Goal: Navigation & Orientation: Find specific page/section

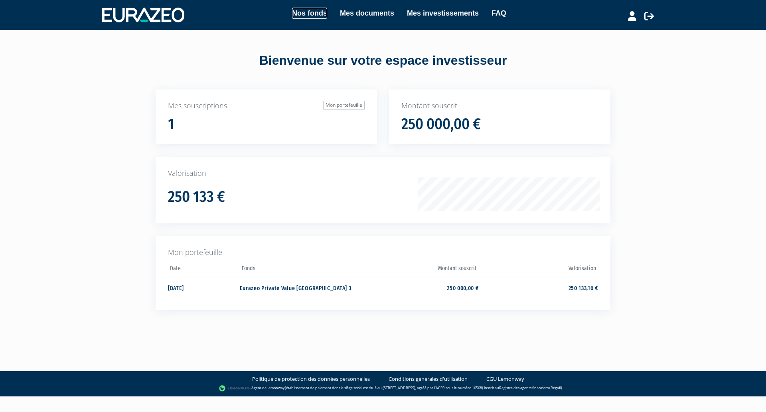
click at [300, 15] on link "Nos fonds" at bounding box center [309, 13] width 35 height 11
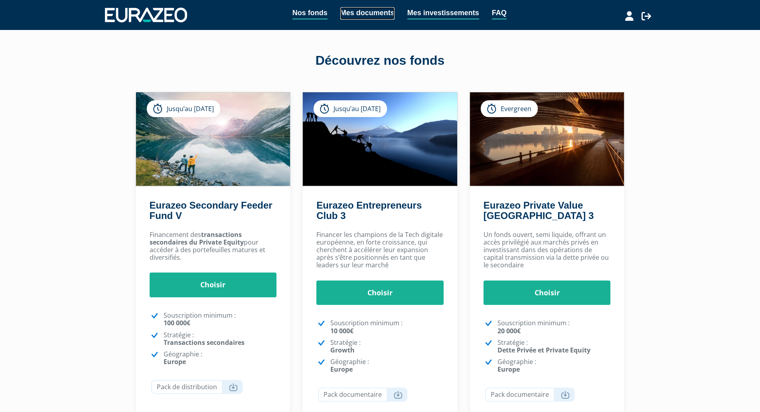
click at [358, 14] on link "Mes documents" at bounding box center [367, 13] width 54 height 12
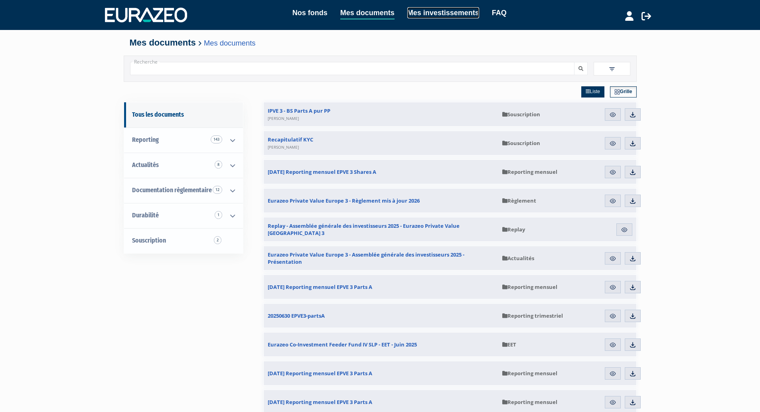
click at [424, 9] on link "Mes investissements" at bounding box center [444, 12] width 72 height 11
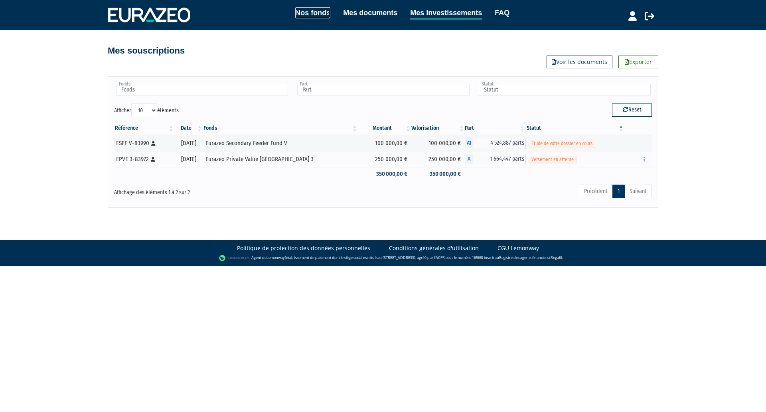
click at [324, 12] on link "Nos fonds" at bounding box center [312, 12] width 35 height 11
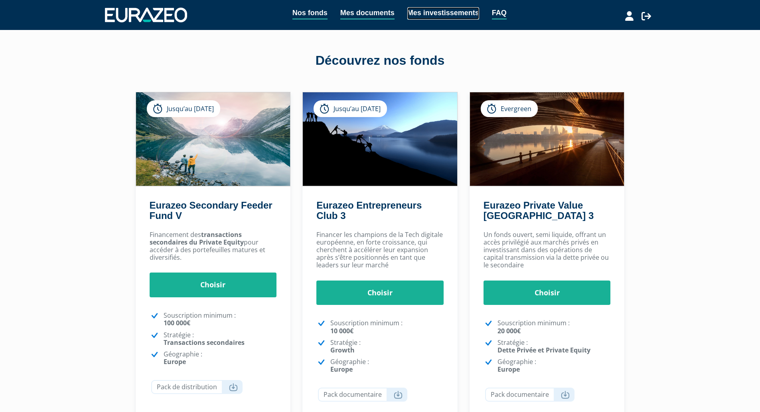
click at [430, 13] on link "Mes investissements" at bounding box center [444, 13] width 72 height 12
